Goal: Feedback & Contribution: Submit feedback/report problem

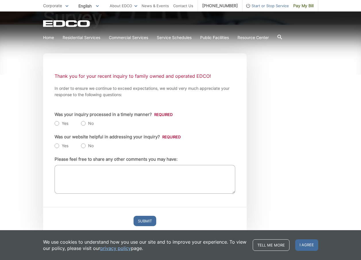
scroll to position [80, 0]
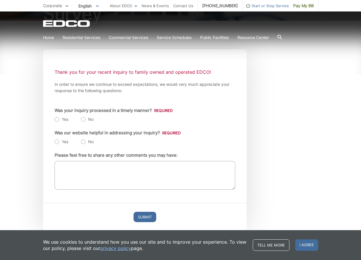
click at [59, 118] on label "Yes" at bounding box center [62, 120] width 14 height 6
radio input "true"
click at [57, 142] on label "Yes" at bounding box center [62, 142] width 14 height 6
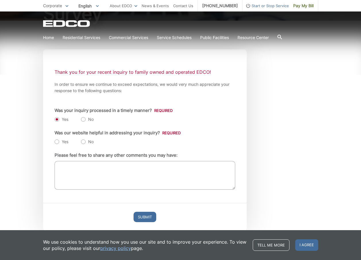
radio input "true"
click at [61, 170] on textarea "Please feel free to share any other comments you may have:" at bounding box center [145, 175] width 181 height 29
type textarea "Everyone has always been easy to work with."
click at [143, 216] on input "Submit" at bounding box center [145, 217] width 23 height 10
